Goal: Task Accomplishment & Management: Manage account settings

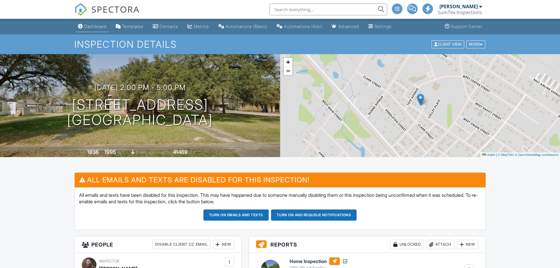
click at [93, 23] on link "Dashboard" at bounding box center [92, 26] width 33 height 11
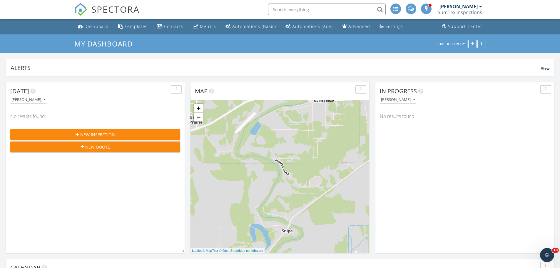
click at [385, 24] on div "Settings" at bounding box center [394, 27] width 18 height 6
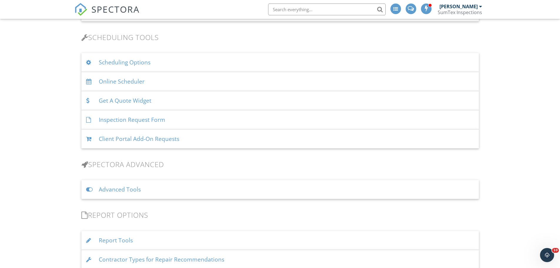
scroll to position [382, 0]
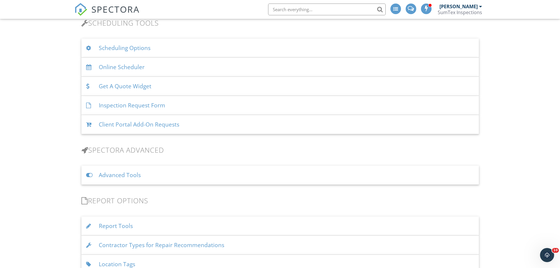
click at [155, 176] on div "Advanced Tools" at bounding box center [279, 174] width 397 height 19
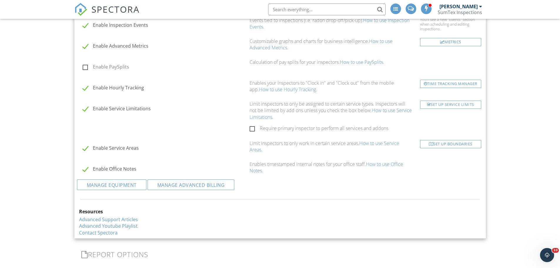
scroll to position [647, 0]
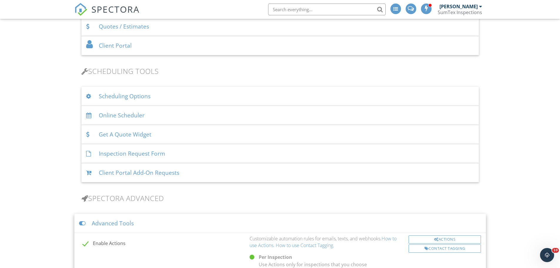
scroll to position [323, 0]
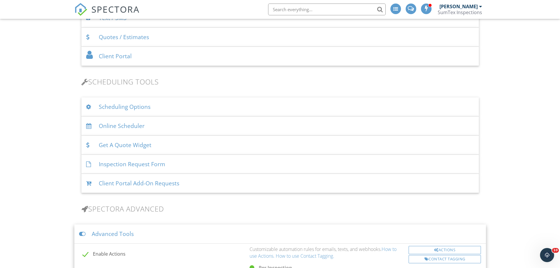
click at [124, 108] on div "Scheduling Options" at bounding box center [279, 106] width 397 height 19
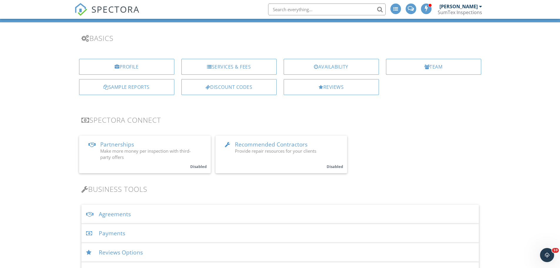
scroll to position [29, 0]
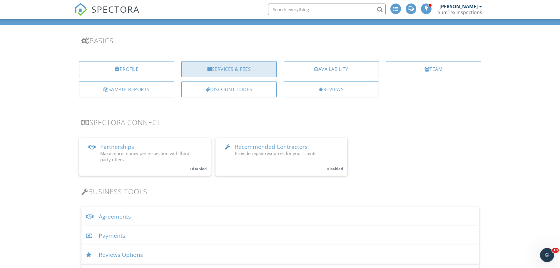
click at [230, 70] on div "Services & Fees" at bounding box center [228, 69] width 95 height 16
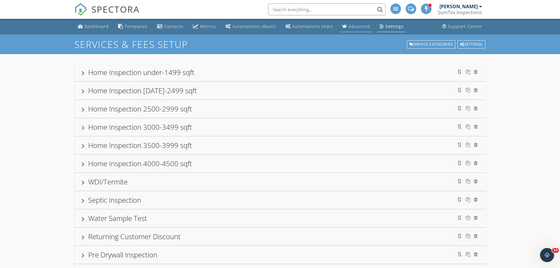
click at [352, 26] on div "Advanced" at bounding box center [359, 27] width 22 height 6
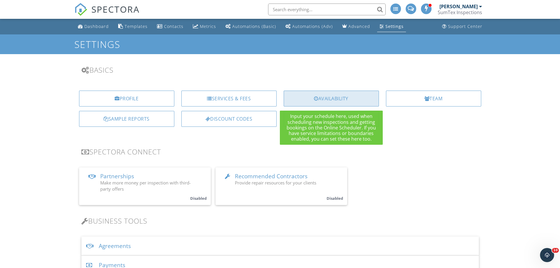
click at [357, 101] on div "Availability" at bounding box center [331, 99] width 95 height 16
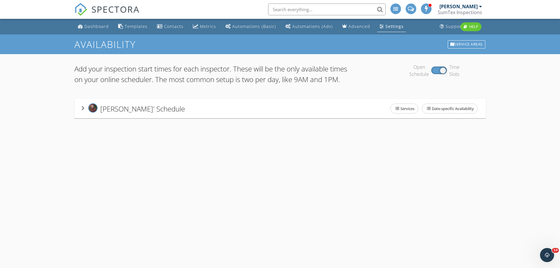
click at [83, 111] on icon at bounding box center [82, 108] width 3 height 5
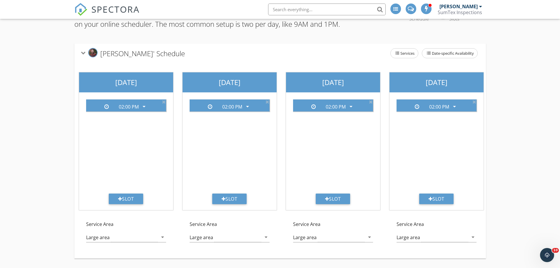
scroll to position [70, 0]
click at [104, 235] on div "Large area" at bounding box center [98, 237] width 24 height 5
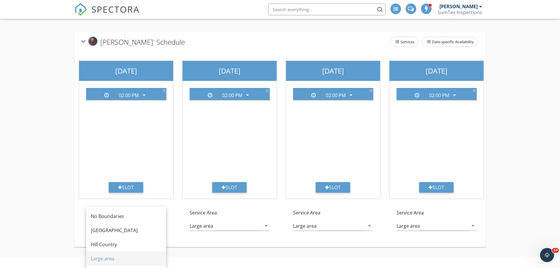
click at [100, 256] on div "Large area" at bounding box center [126, 258] width 71 height 7
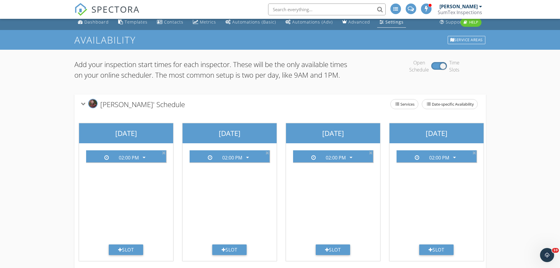
scroll to position [0, 0]
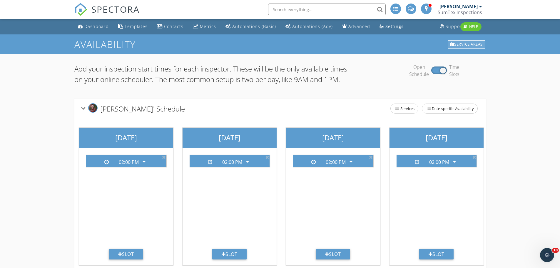
click at [469, 44] on div "Service Areas" at bounding box center [467, 44] width 38 height 8
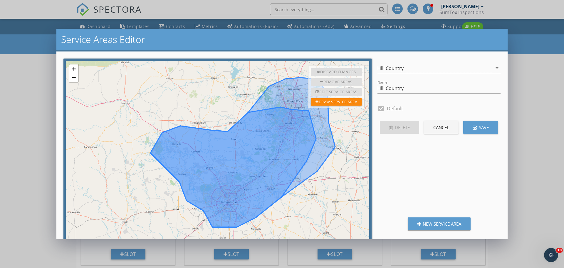
click at [494, 67] on icon "arrow_drop_down" at bounding box center [497, 67] width 7 height 7
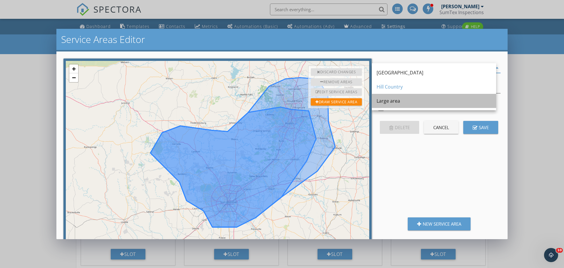
click at [389, 103] on div "Large area" at bounding box center [434, 100] width 115 height 7
type input "Large area"
checkbox input "false"
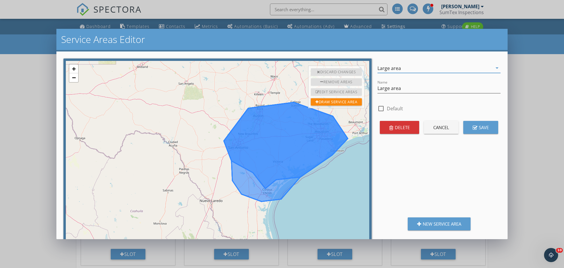
click at [542, 152] on div "Service Areas Editor + − Edit layers Edit layers Leaflet | © OpenStreetMap cont…" at bounding box center [282, 134] width 564 height 268
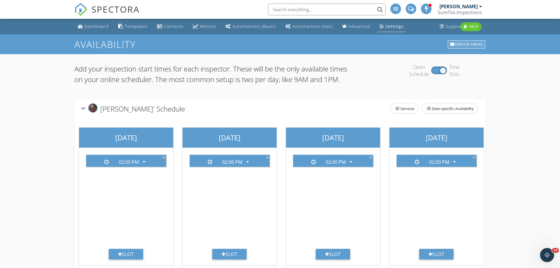
click at [462, 43] on div "Service Areas" at bounding box center [467, 44] width 38 height 8
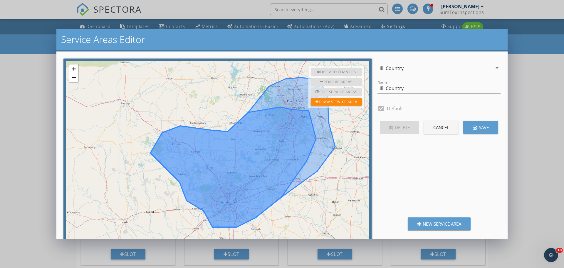
click at [494, 68] on icon "arrow_drop_down" at bounding box center [497, 67] width 7 height 7
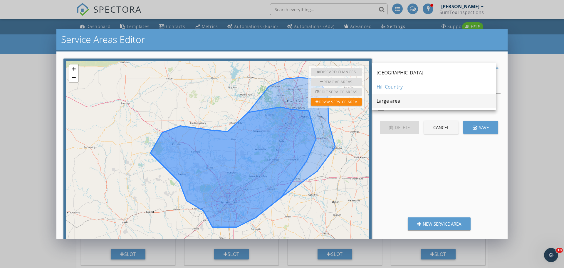
click at [382, 99] on div "Large area" at bounding box center [434, 100] width 115 height 7
type input "Large area"
checkbox input "false"
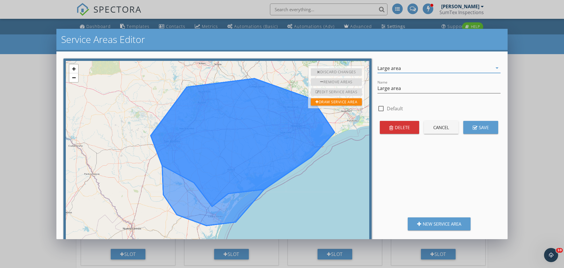
click at [240, 168] on icon at bounding box center [243, 151] width 184 height 147
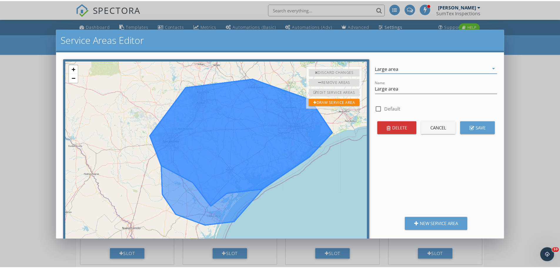
scroll to position [5, 0]
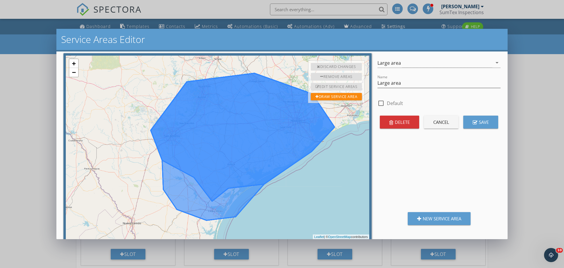
click at [221, 181] on icon at bounding box center [243, 146] width 184 height 147
click at [209, 198] on icon at bounding box center [243, 146] width 184 height 147
click at [320, 87] on div "Edit Service Areas" at bounding box center [336, 87] width 51 height 8
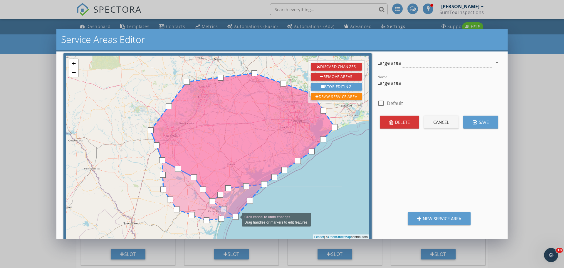
drag, startPoint x: 228, startPoint y: 188, endPoint x: 236, endPoint y: 219, distance: 31.5
click at [66, 56] on div at bounding box center [66, 56] width 0 height 0
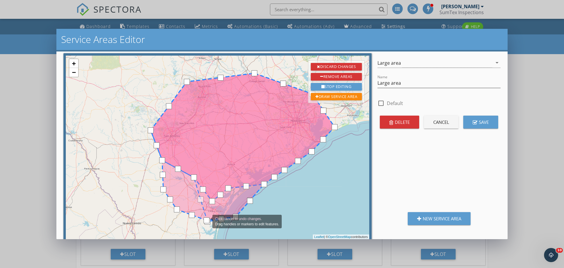
drag, startPoint x: 212, startPoint y: 200, endPoint x: 207, endPoint y: 221, distance: 21.5
click at [66, 56] on div at bounding box center [66, 56] width 0 height 0
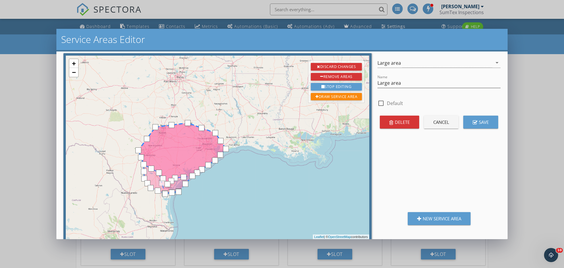
click at [36, 86] on div "Service Areas Editor Click cancel to undo changes. Drag handles or markers to e…" at bounding box center [282, 134] width 564 height 268
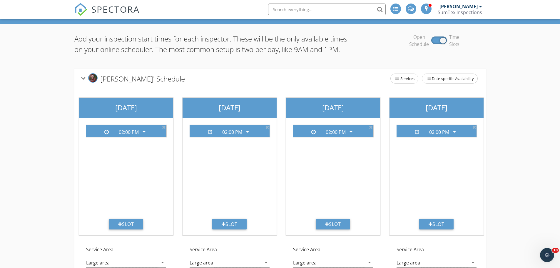
scroll to position [0, 0]
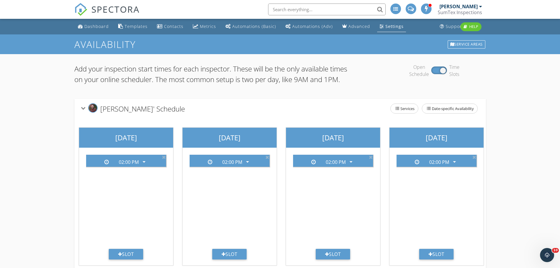
drag, startPoint x: 196, startPoint y: 80, endPoint x: 339, endPoint y: 82, distance: 142.8
click at [339, 82] on p "Add your inspection start times for each inspector. These will be the only avai…" at bounding box center [211, 73] width 274 height 21
click at [335, 85] on p "Add your inspection start times for each inspector. These will be the only avai…" at bounding box center [211, 73] width 274 height 21
click at [90, 23] on link "Dashboard" at bounding box center [94, 26] width 36 height 11
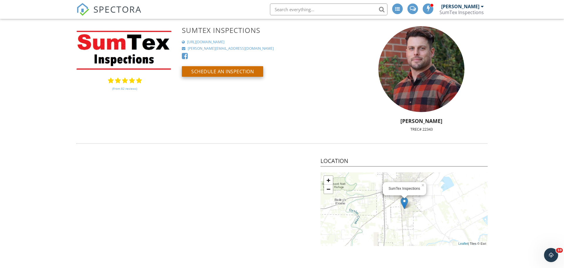
click at [220, 73] on button "Schedule an Inspection" at bounding box center [222, 71] width 81 height 11
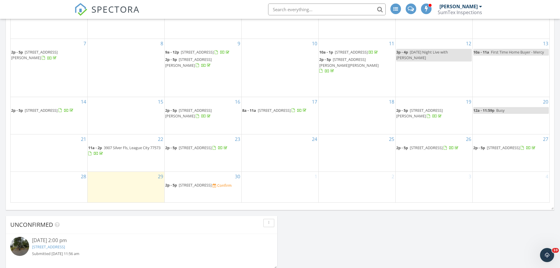
scroll to position [353, 0]
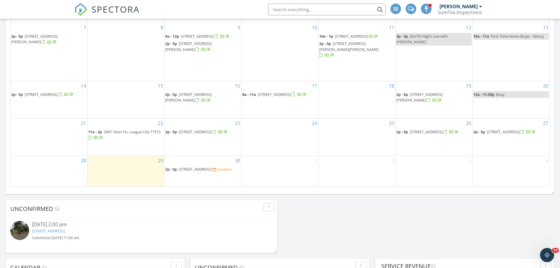
click at [279, 159] on div "1" at bounding box center [280, 171] width 77 height 30
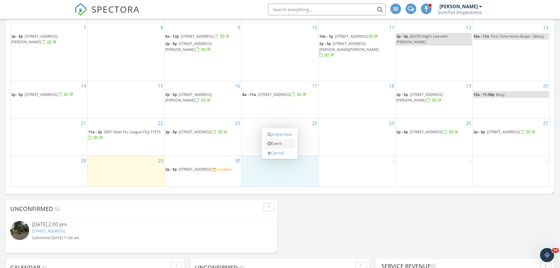
click at [274, 144] on link "Event" at bounding box center [279, 143] width 30 height 9
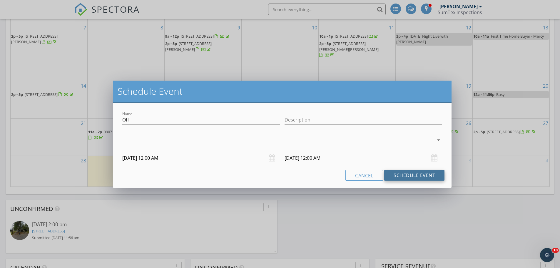
click at [406, 175] on button "Schedule Event" at bounding box center [414, 175] width 60 height 11
click at [429, 139] on div at bounding box center [278, 140] width 312 height 10
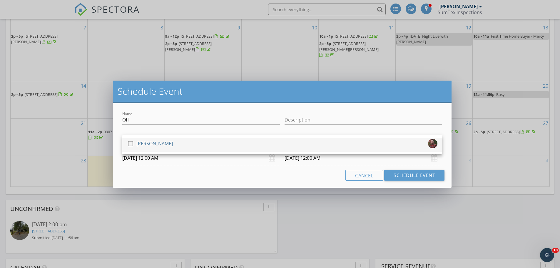
click at [158, 142] on div "[PERSON_NAME]" at bounding box center [154, 143] width 36 height 9
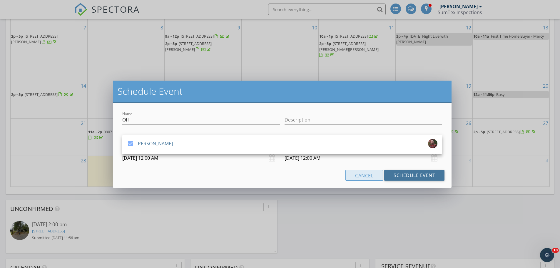
click at [391, 173] on button "Schedule Event" at bounding box center [414, 175] width 60 height 11
